Goal: Book appointment/travel/reservation

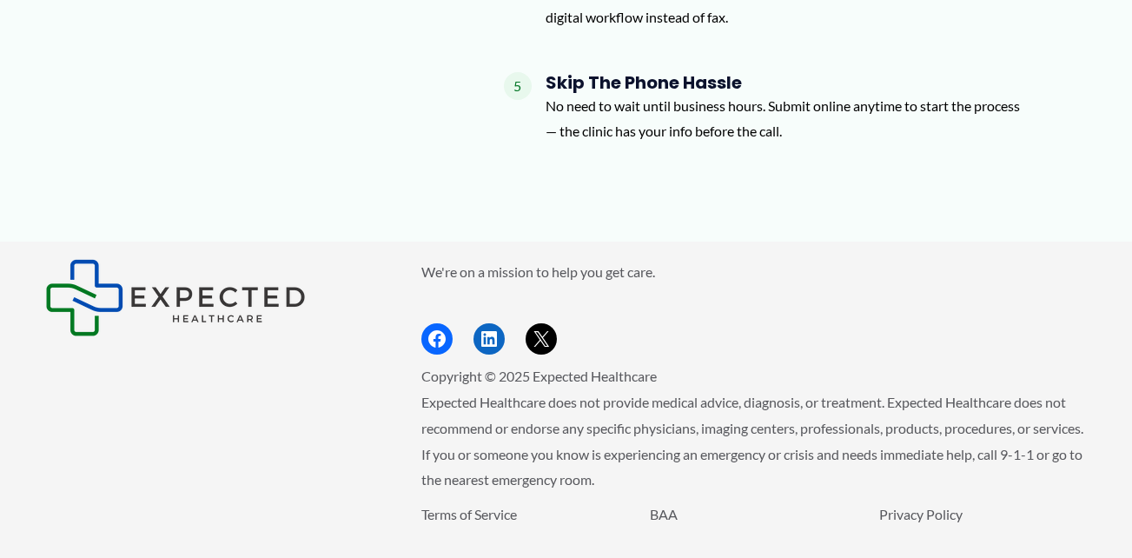
scroll to position [2296, 0]
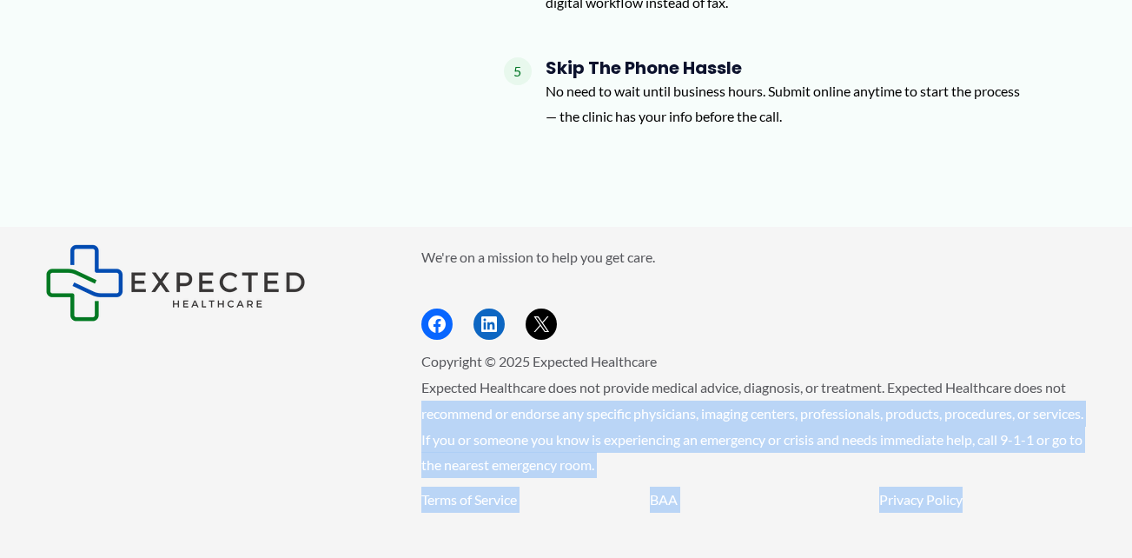
drag, startPoint x: 1127, startPoint y: 453, endPoint x: 1123, endPoint y: 348, distance: 105.2
click at [1123, 348] on div "We're on a mission to help you get care. Facebook LinkedIn X Copyright © 2025 E…" at bounding box center [566, 410] width 1132 height 367
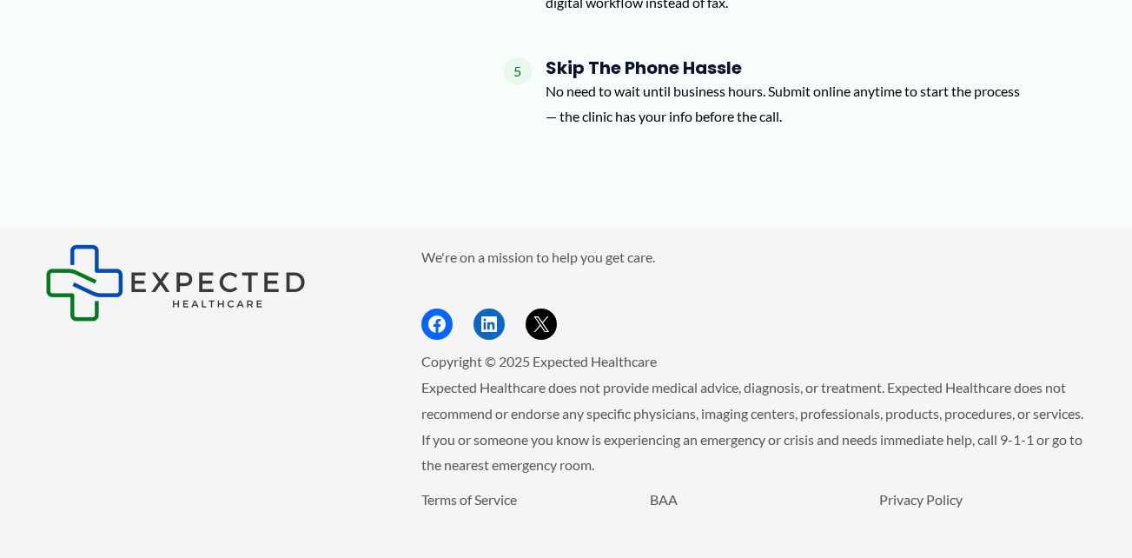
drag, startPoint x: 1123, startPoint y: 348, endPoint x: 1082, endPoint y: 290, distance: 71.1
click at [1082, 308] on ul "Facebook LinkedIn X" at bounding box center [754, 323] width 666 height 31
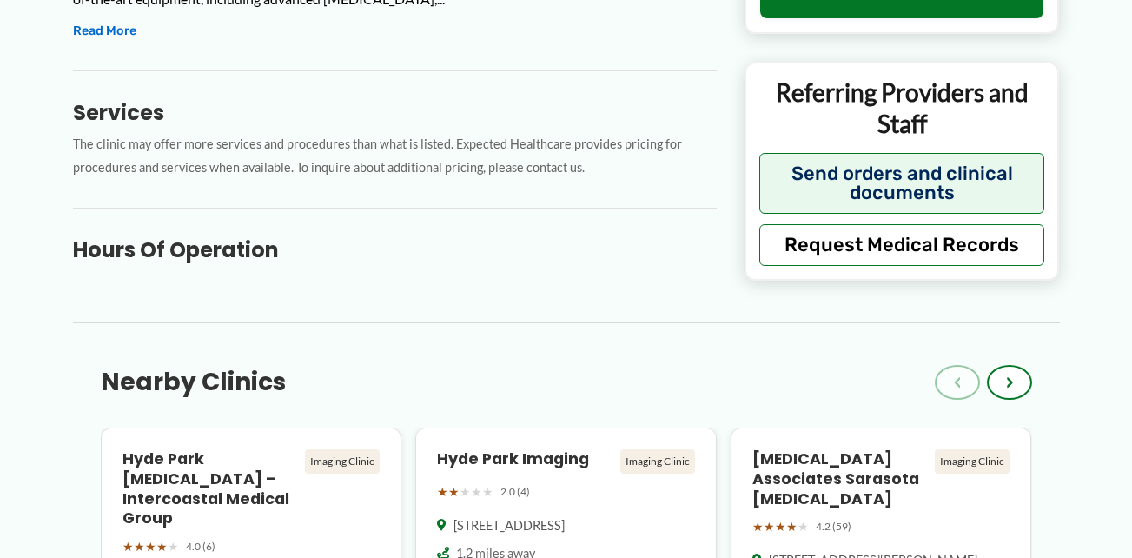
scroll to position [808, 0]
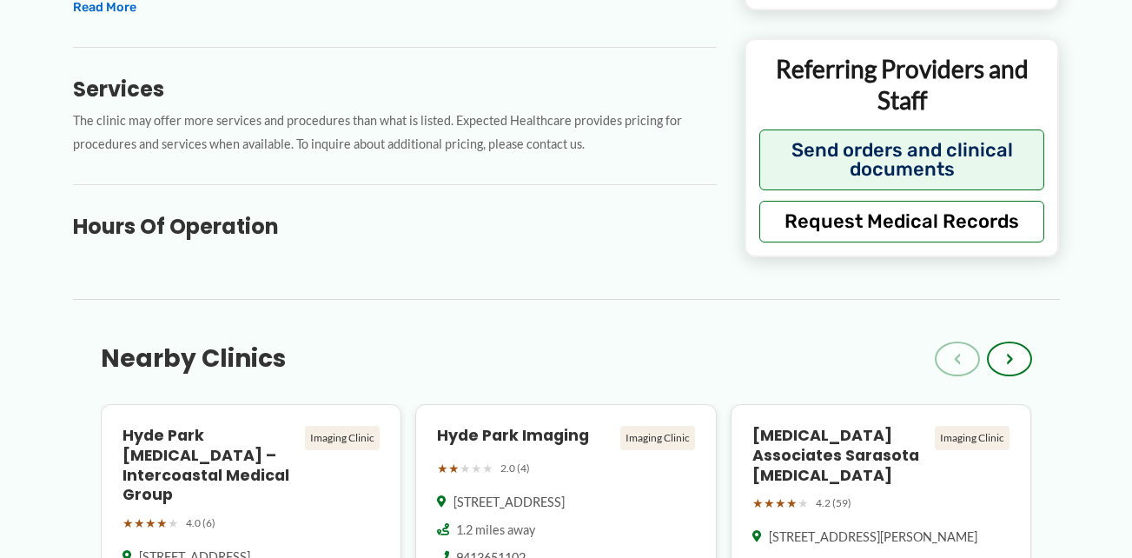
click at [226, 219] on h3 "Hours of Operation" at bounding box center [395, 226] width 644 height 27
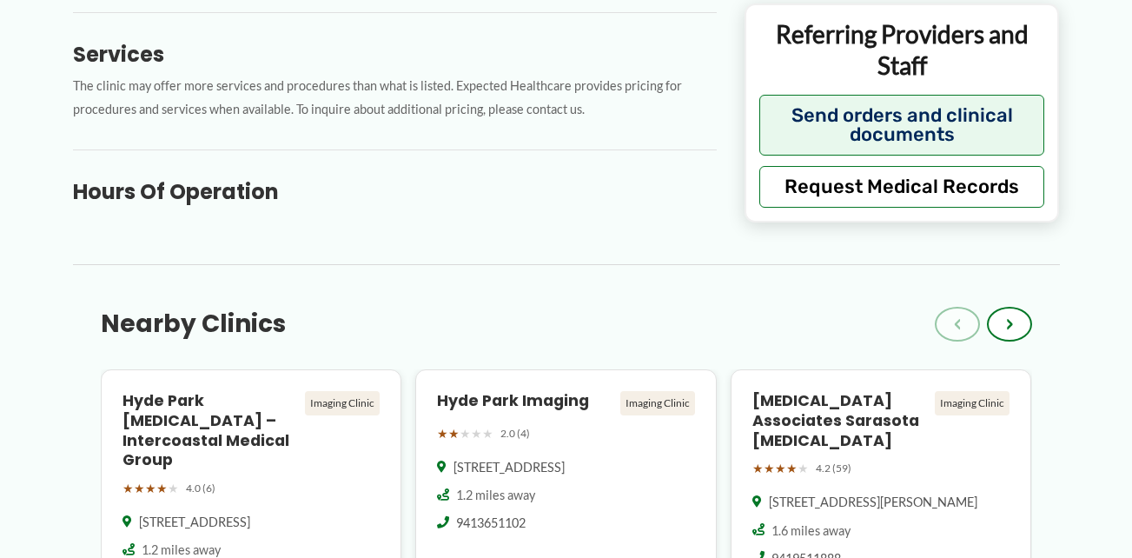
scroll to position [959, 0]
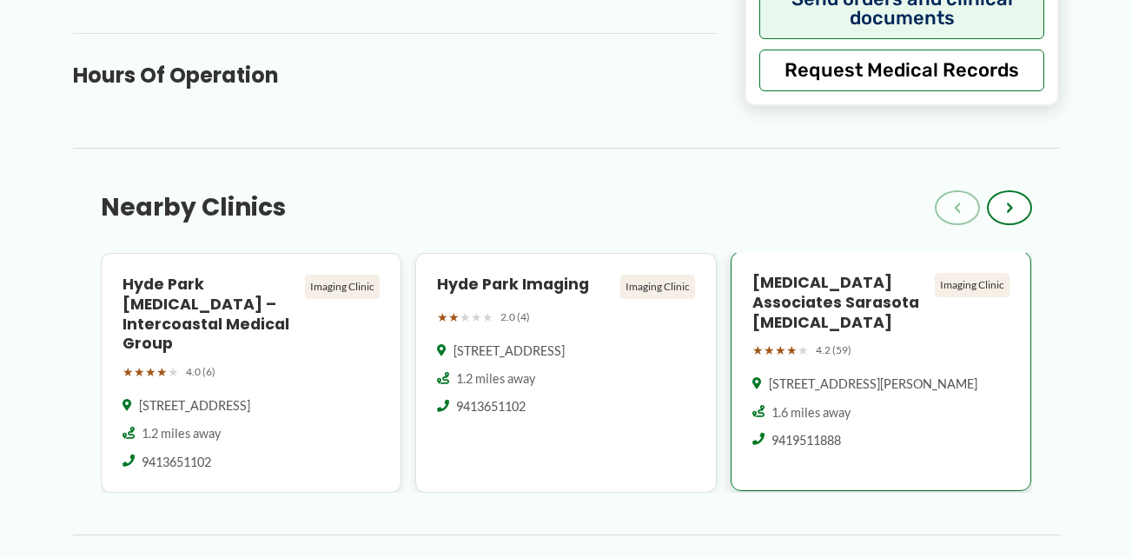
click at [817, 294] on h4 "[MEDICAL_DATA] Associates Sarasota [MEDICAL_DATA]" at bounding box center [840, 303] width 176 height 60
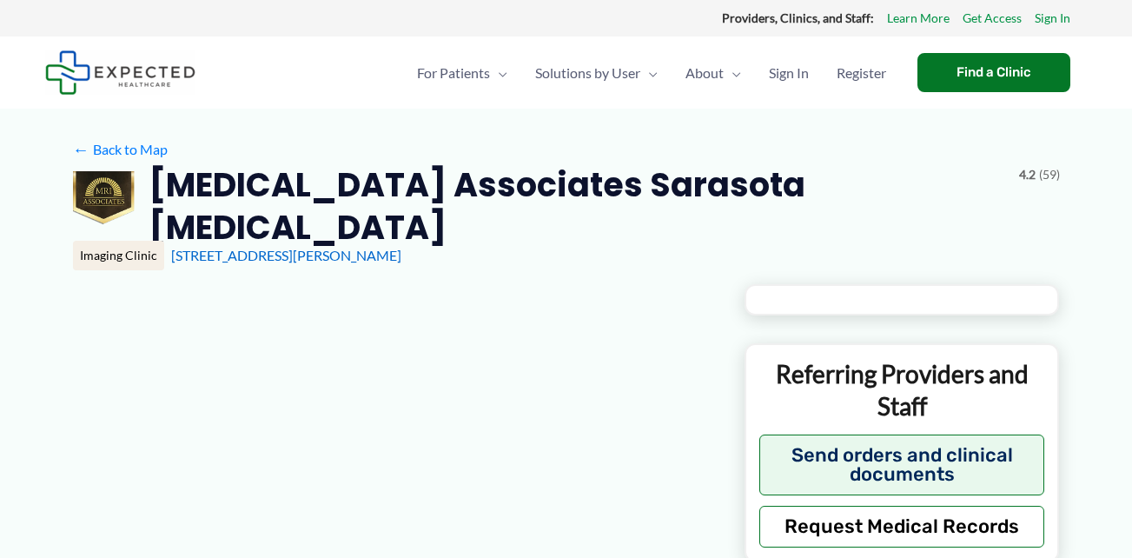
type input "**********"
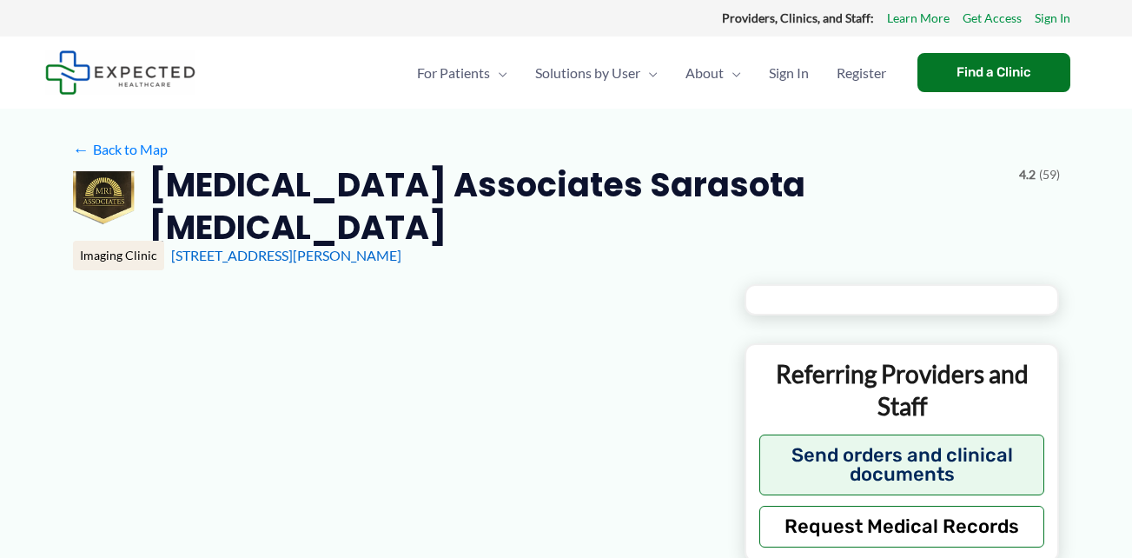
type input "**********"
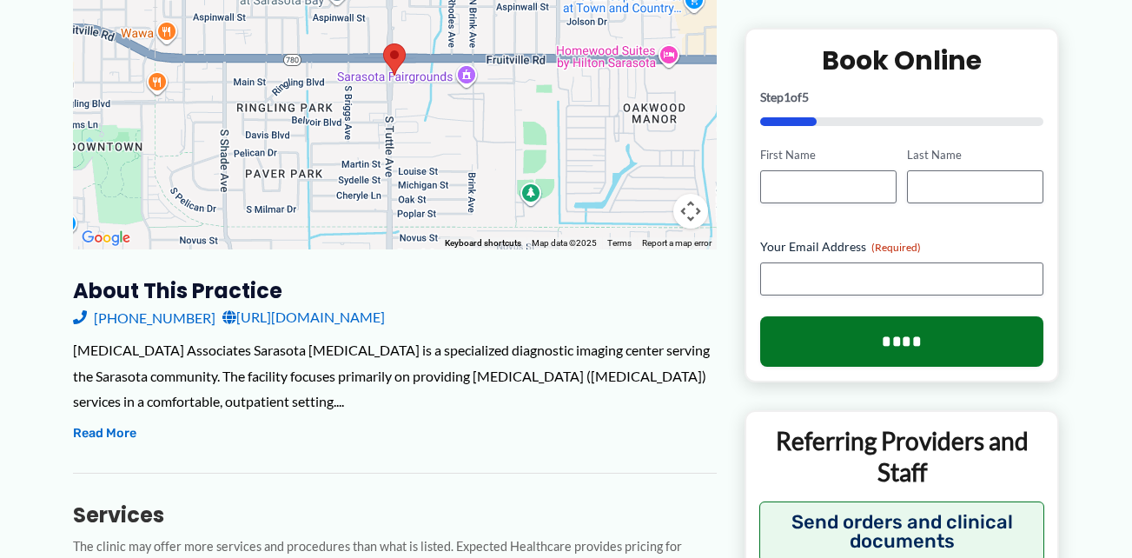
scroll to position [406, 0]
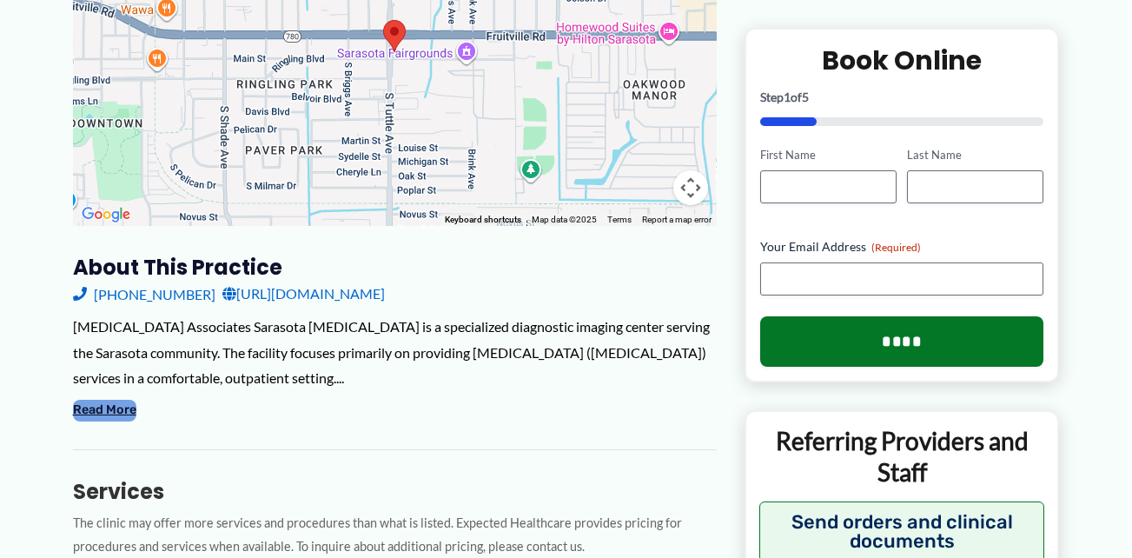
click at [130, 400] on button "Read More" at bounding box center [104, 410] width 63 height 21
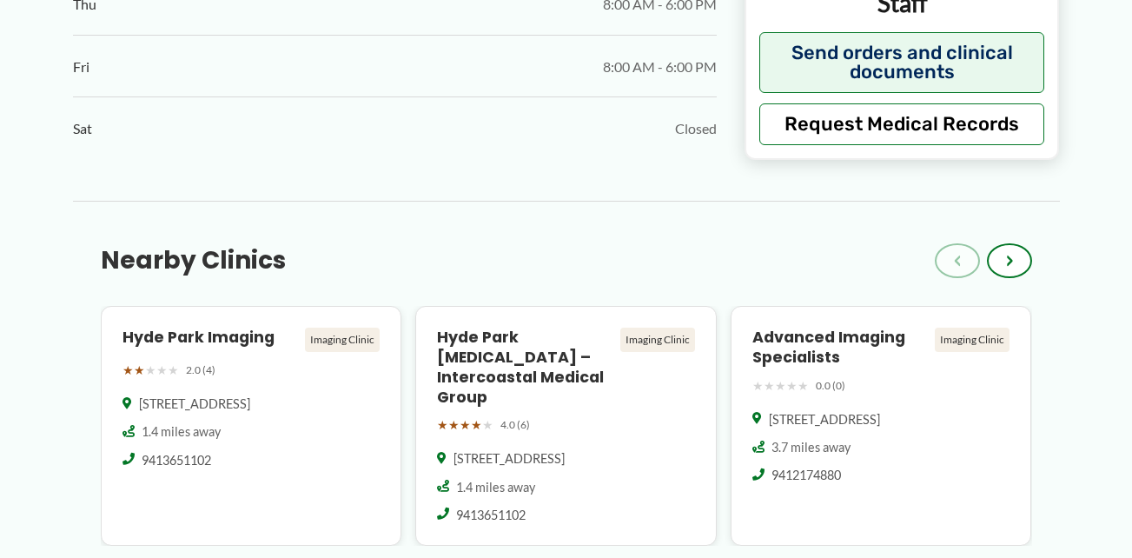
scroll to position [1597, 0]
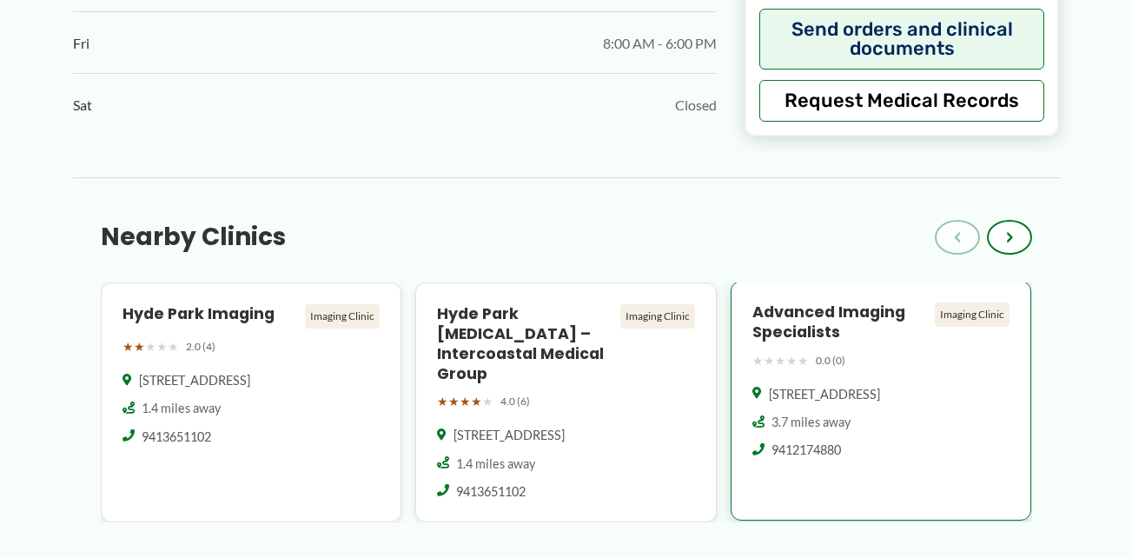
click at [786, 303] on h4 "Advanced Imaging Specialists" at bounding box center [840, 322] width 176 height 40
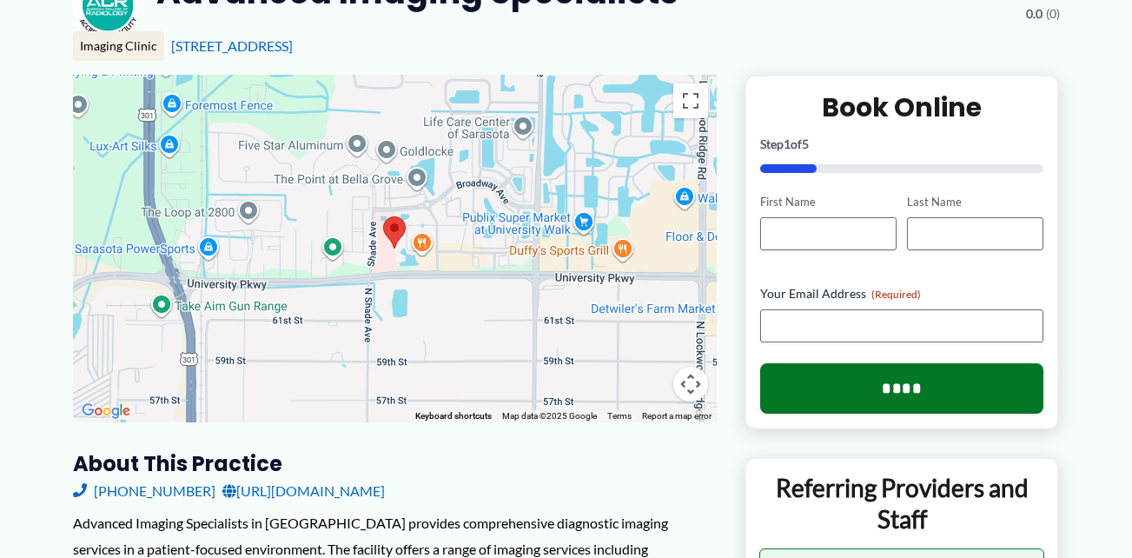
scroll to position [208, 0]
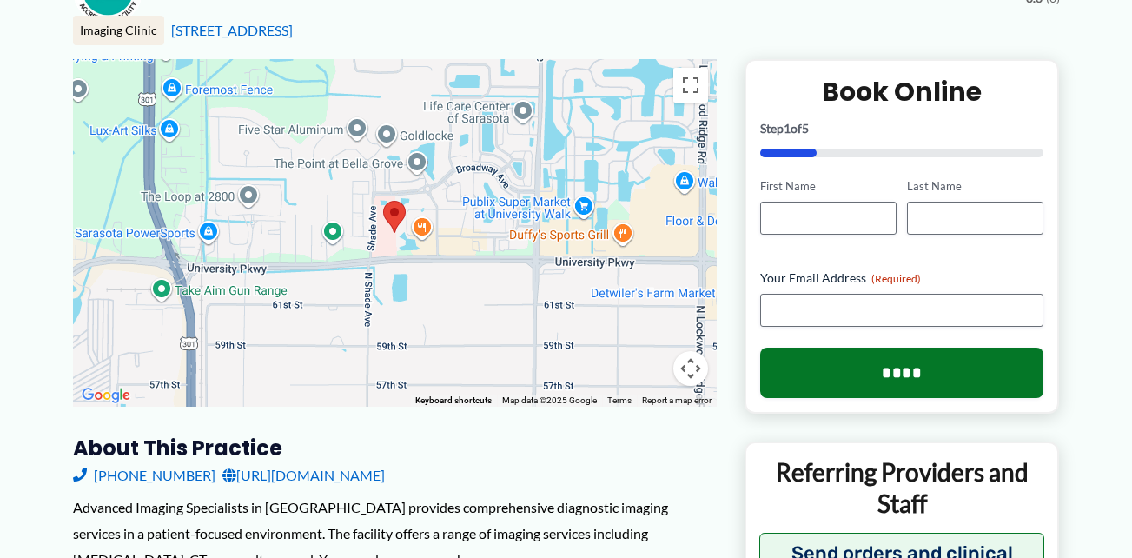
click at [243, 29] on link "[STREET_ADDRESS]" at bounding box center [232, 30] width 122 height 17
